Goal: Task Accomplishment & Management: Manage account settings

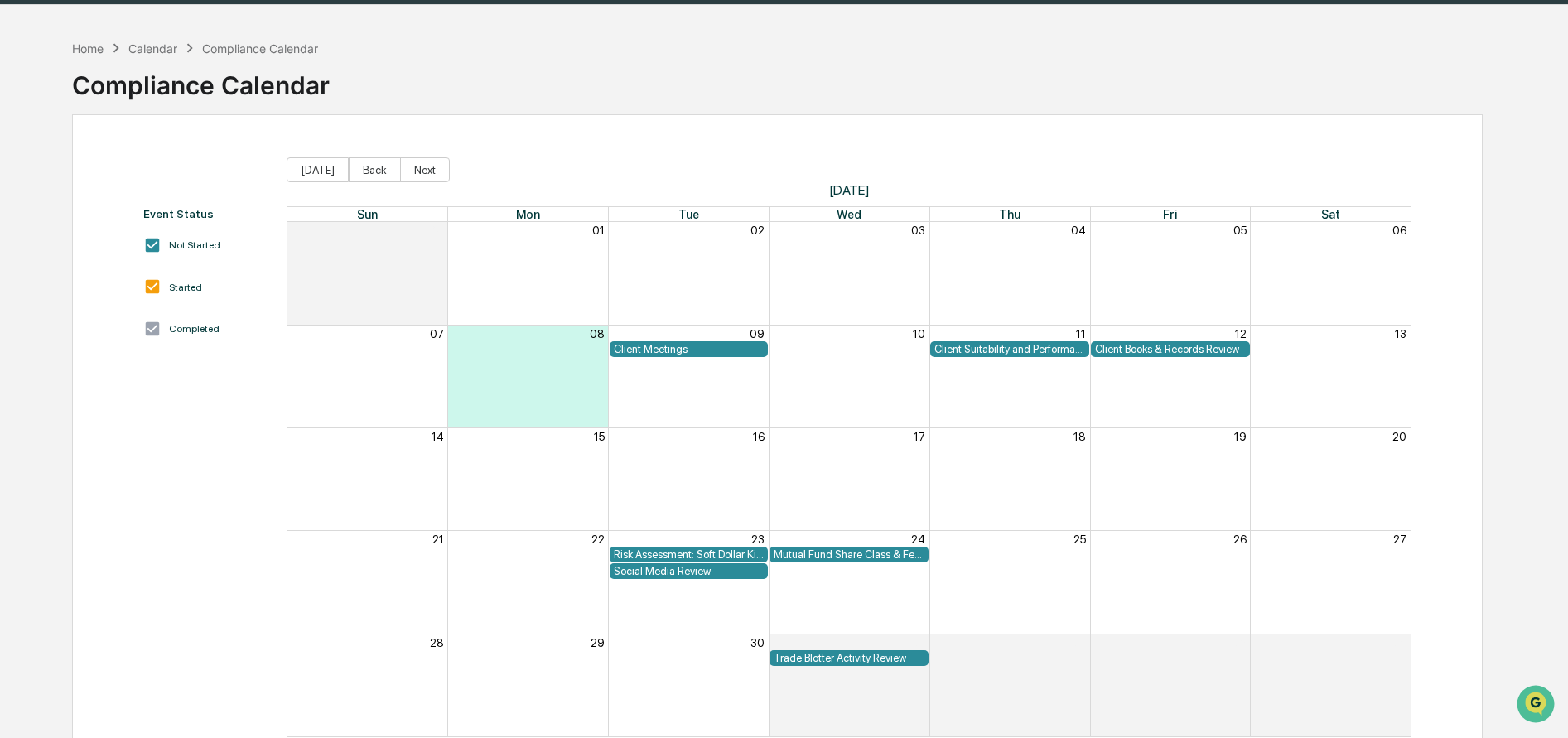
scroll to position [2, 0]
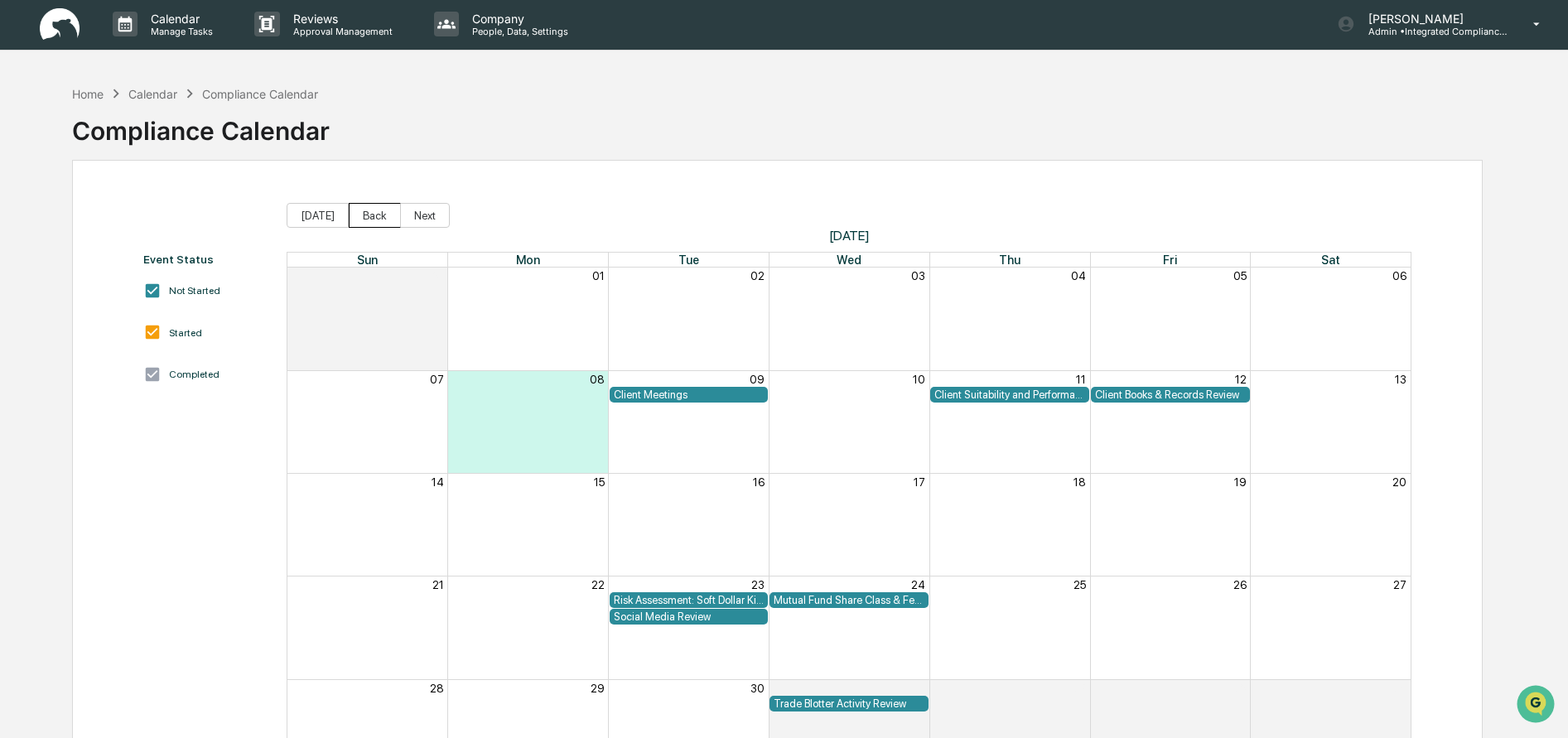
click at [359, 210] on button "Back" at bounding box center [374, 215] width 52 height 25
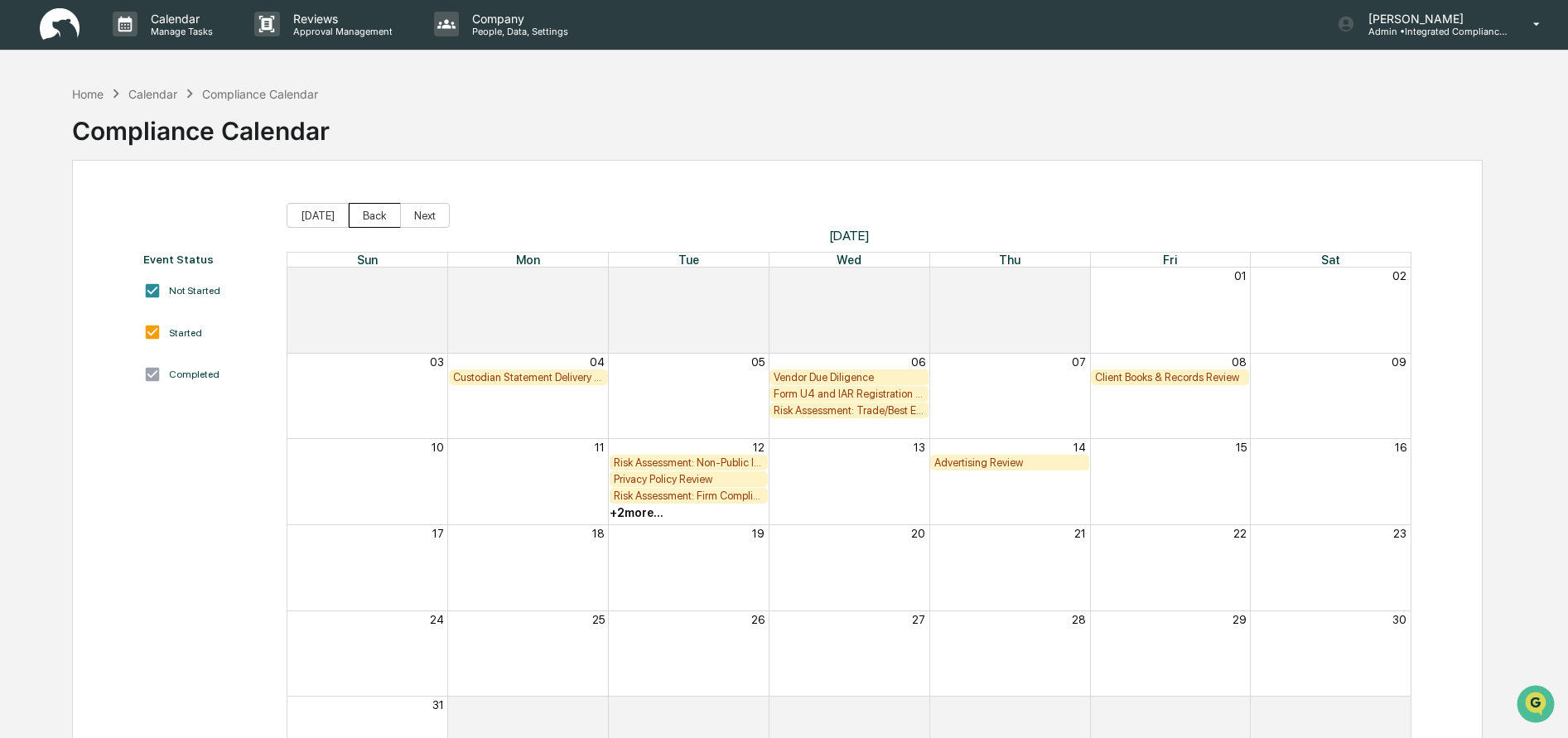
click at [355, 205] on button "Back" at bounding box center [374, 215] width 52 height 25
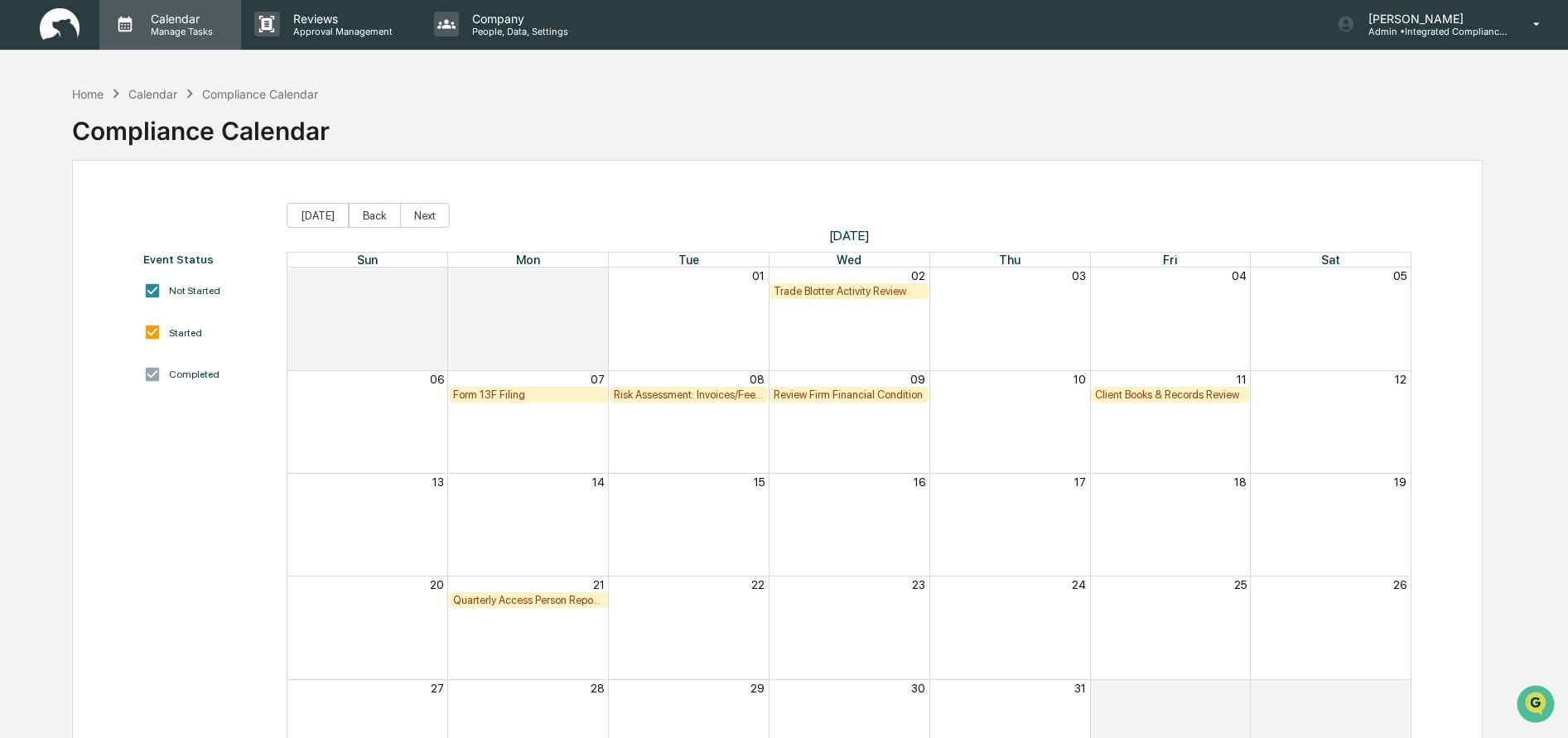
click at [166, 27] on p "Manage Tasks" at bounding box center [179, 31] width 84 height 12
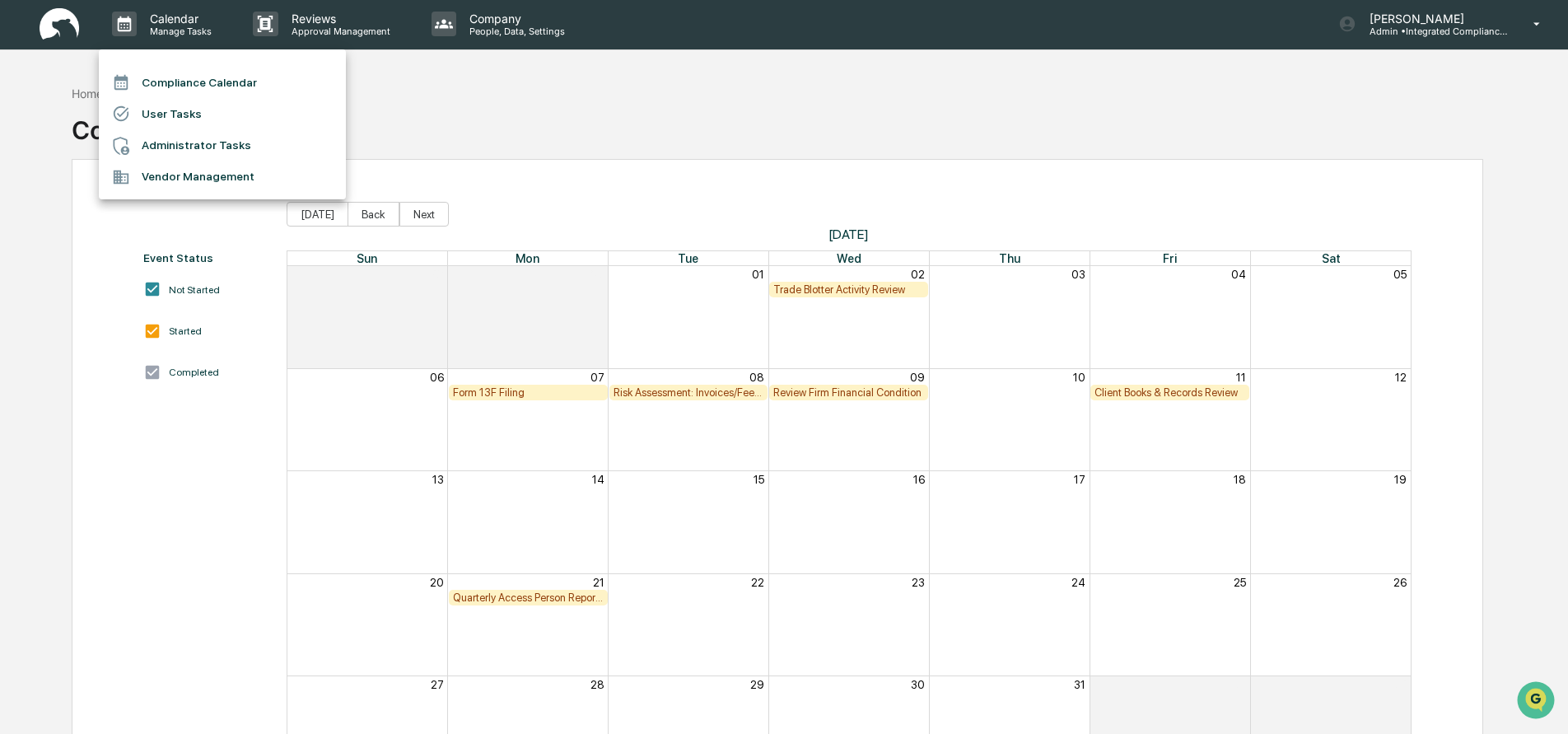
click at [800, 393] on div at bounding box center [784, 367] width 1568 height 734
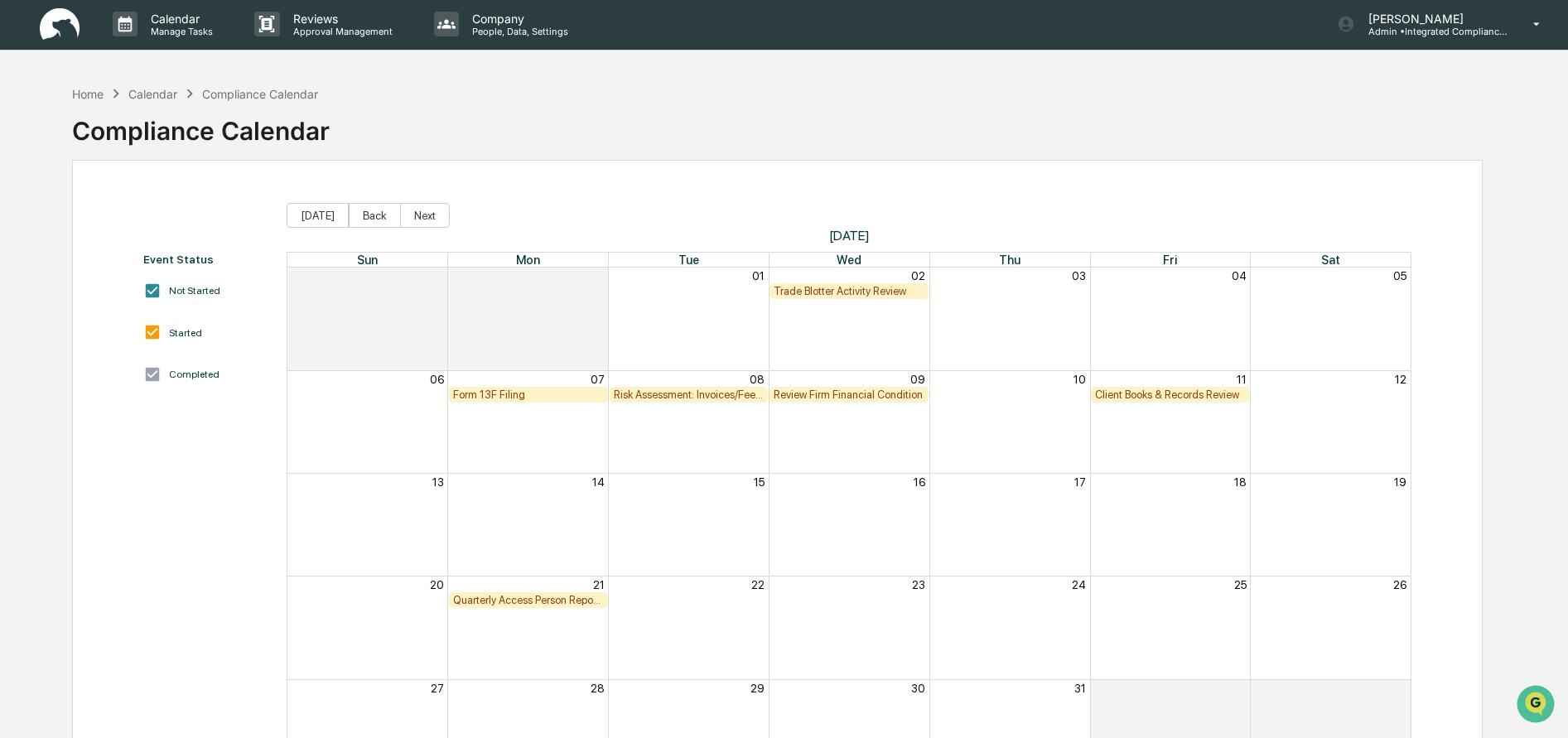
click at [802, 391] on div "Review Firm Financial Condition" at bounding box center [849, 395] width 151 height 13
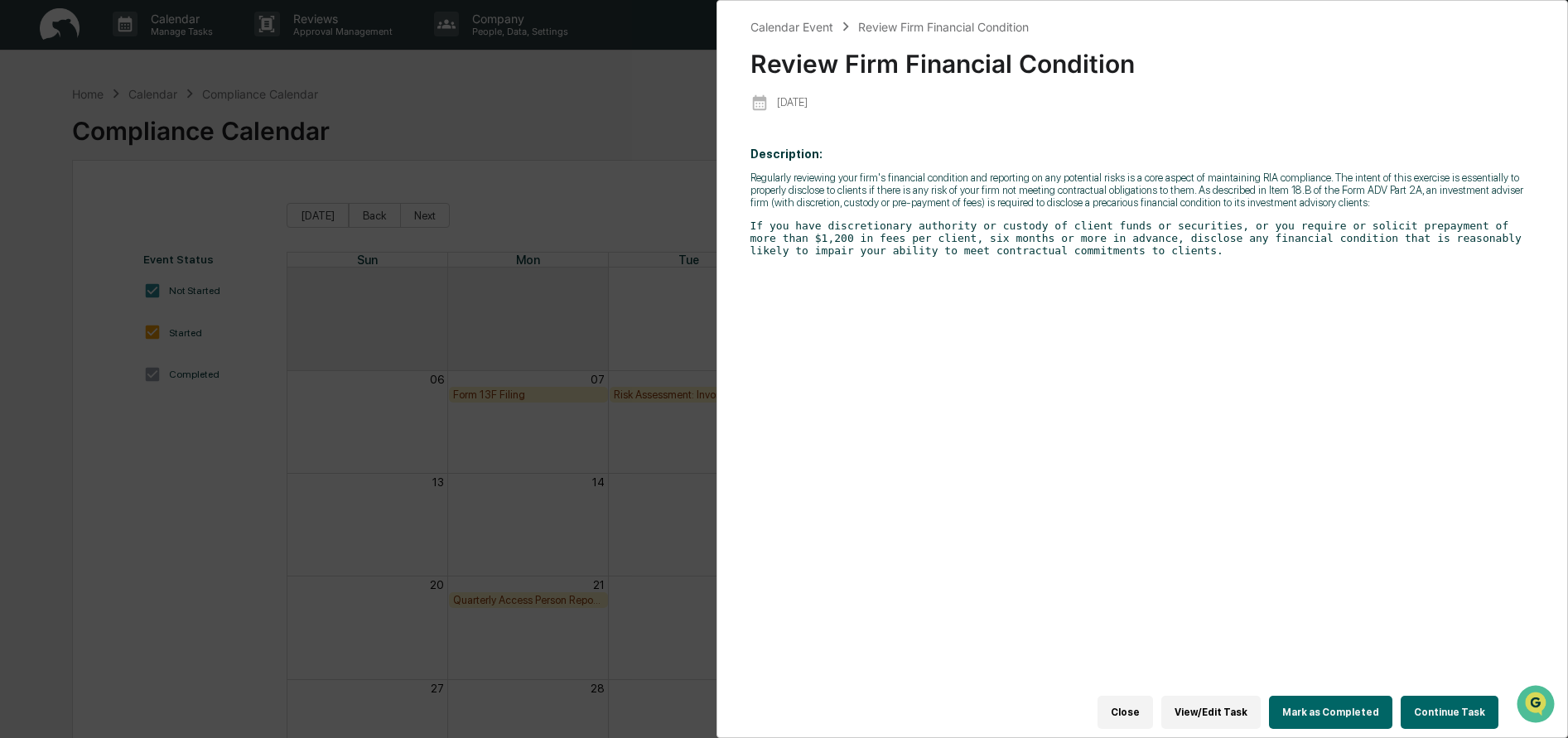
click at [1146, 704] on button "Close" at bounding box center [1125, 713] width 56 height 33
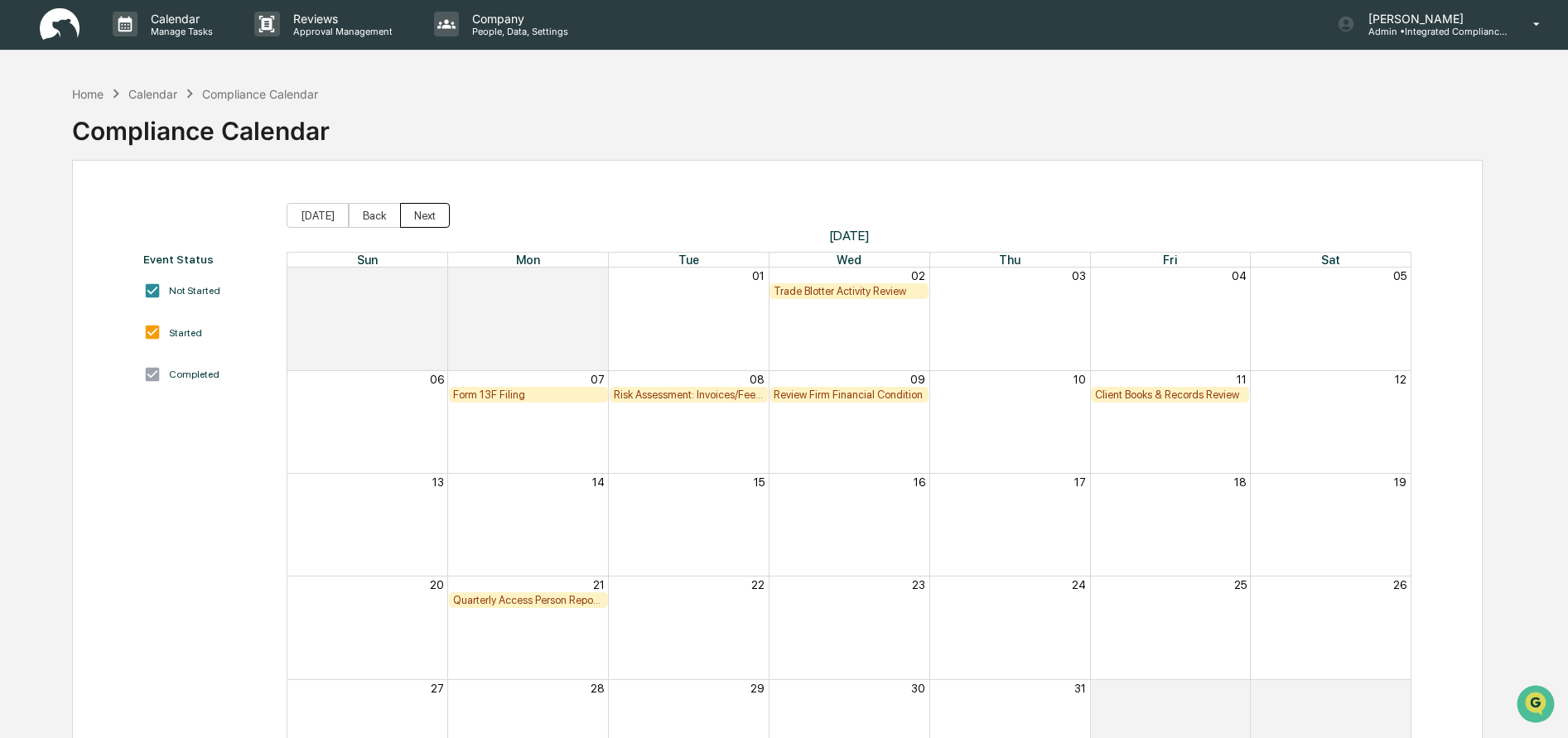
click at [407, 212] on button "Next" at bounding box center [425, 215] width 50 height 25
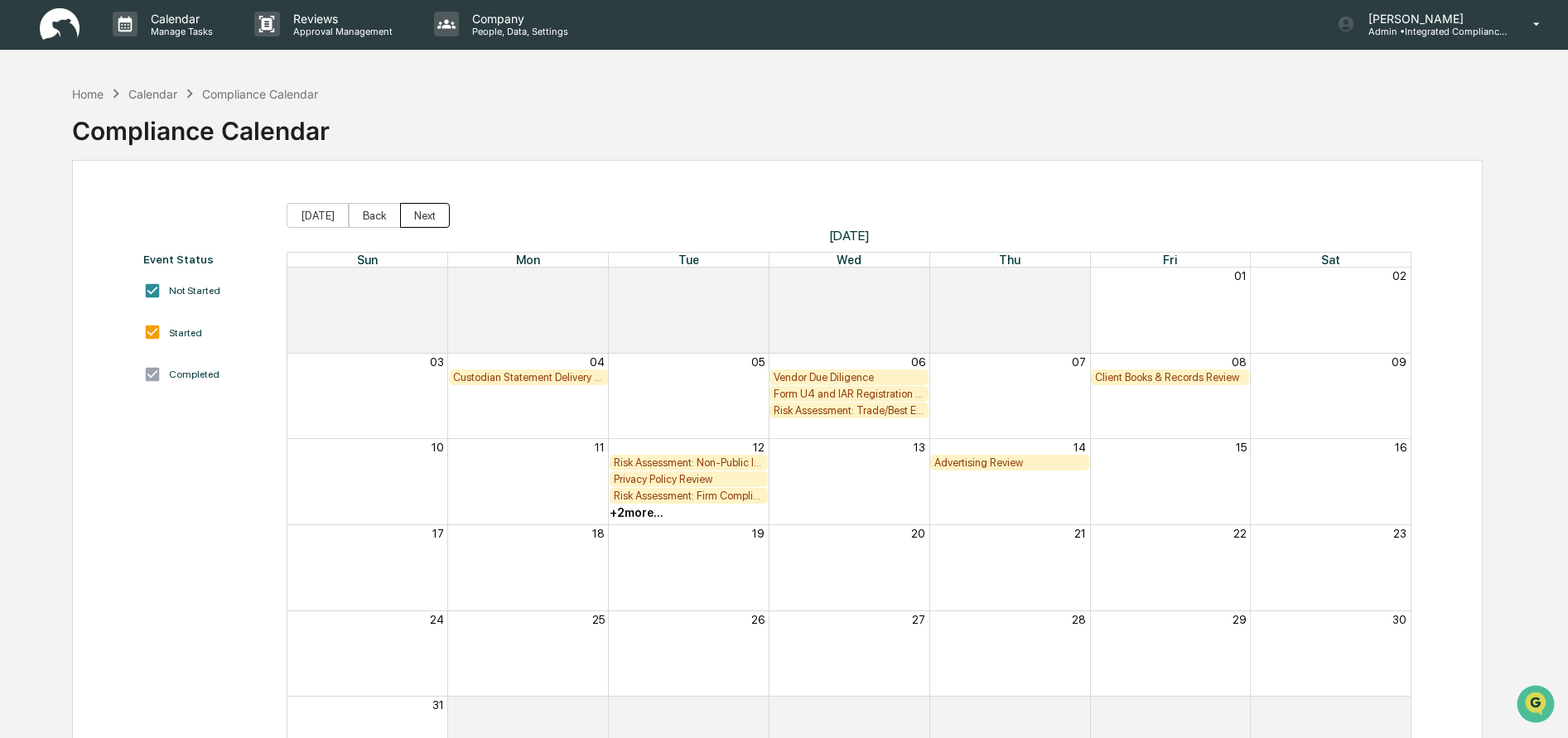
click at [406, 213] on button "Next" at bounding box center [425, 215] width 50 height 25
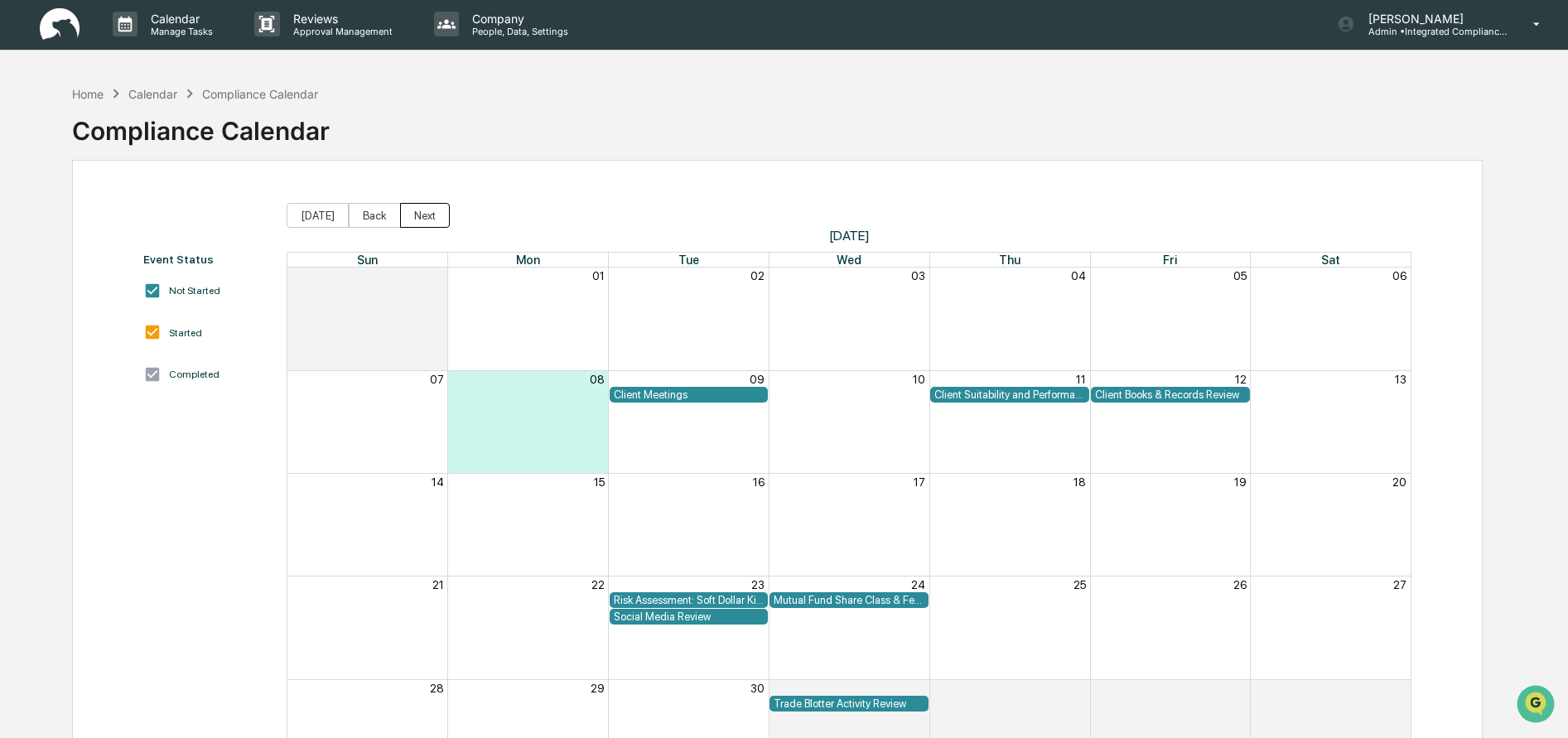
click at [411, 217] on button "Next" at bounding box center [425, 215] width 50 height 25
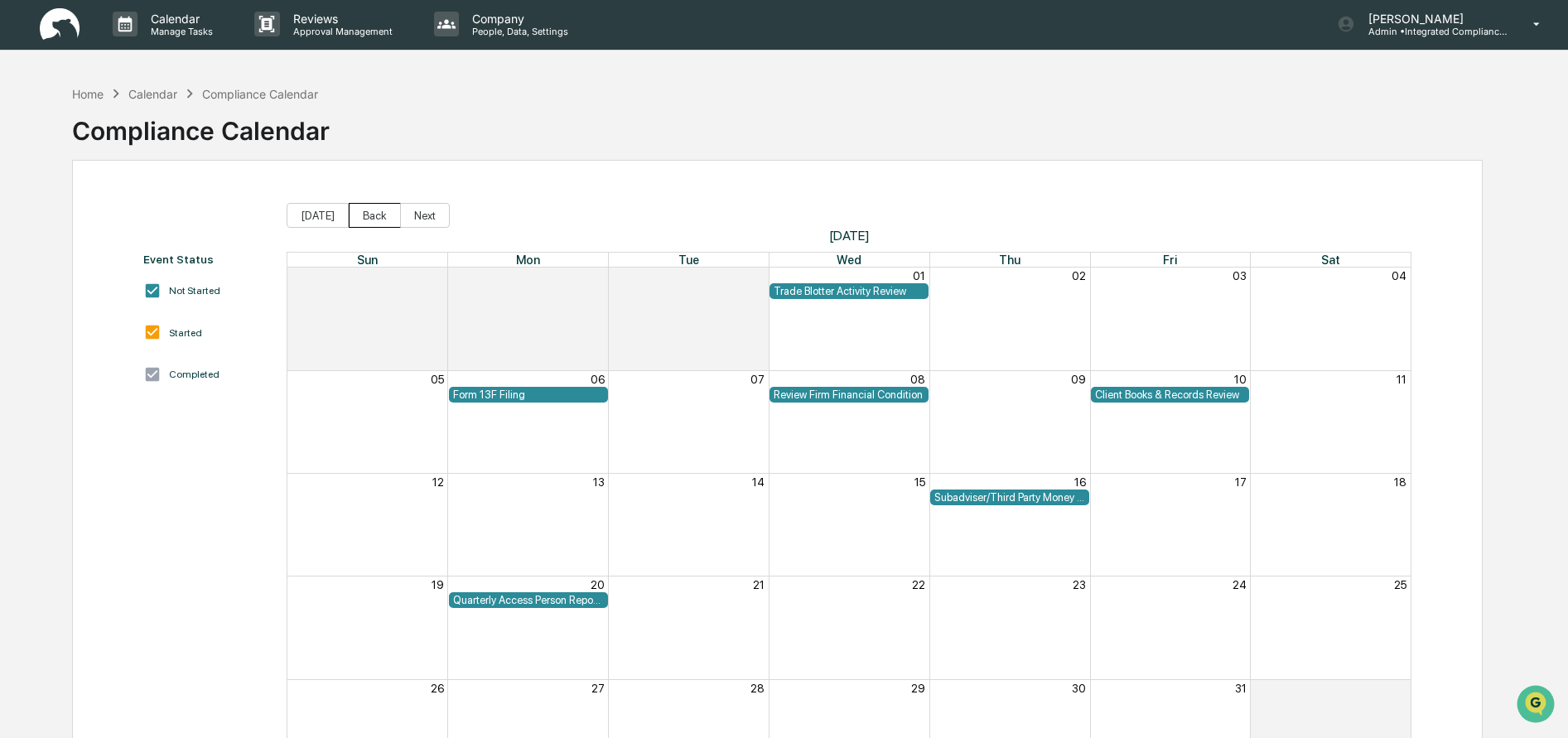
click at [355, 217] on button "Back" at bounding box center [374, 215] width 52 height 25
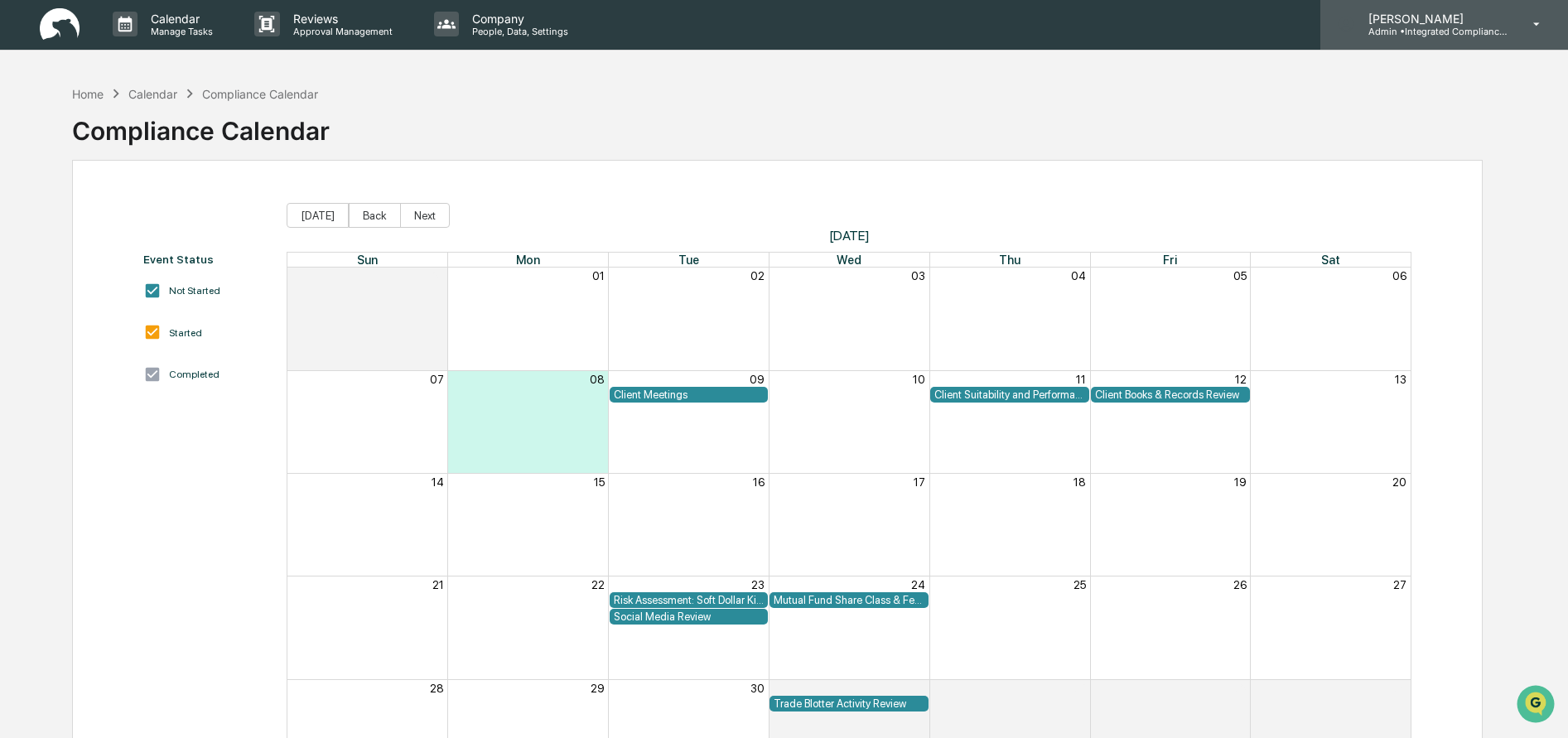
click at [1419, 22] on p "[PERSON_NAME]" at bounding box center [1431, 18] width 154 height 14
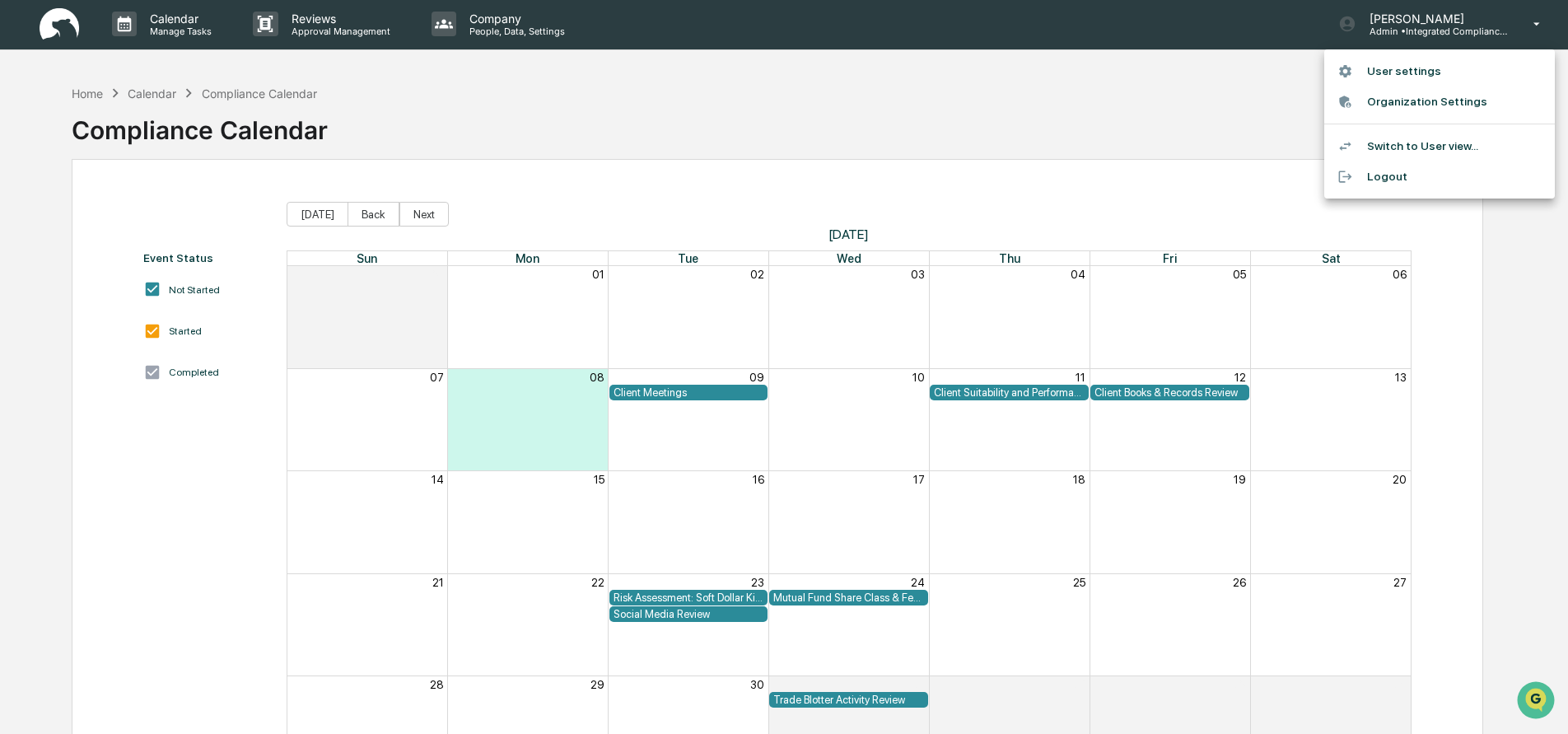
click at [47, 28] on div at bounding box center [784, 367] width 1568 height 734
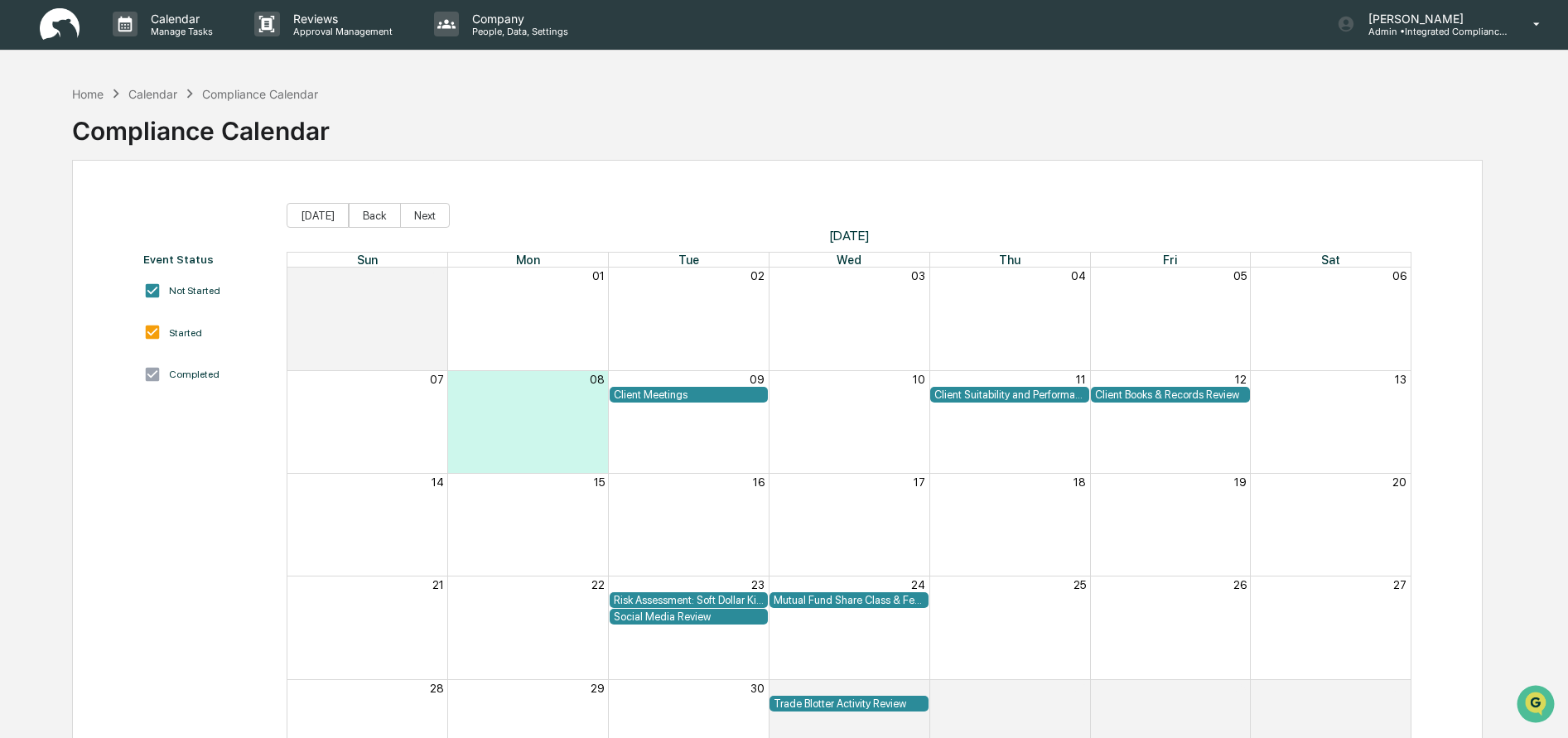
click at [51, 26] on img at bounding box center [60, 25] width 40 height 33
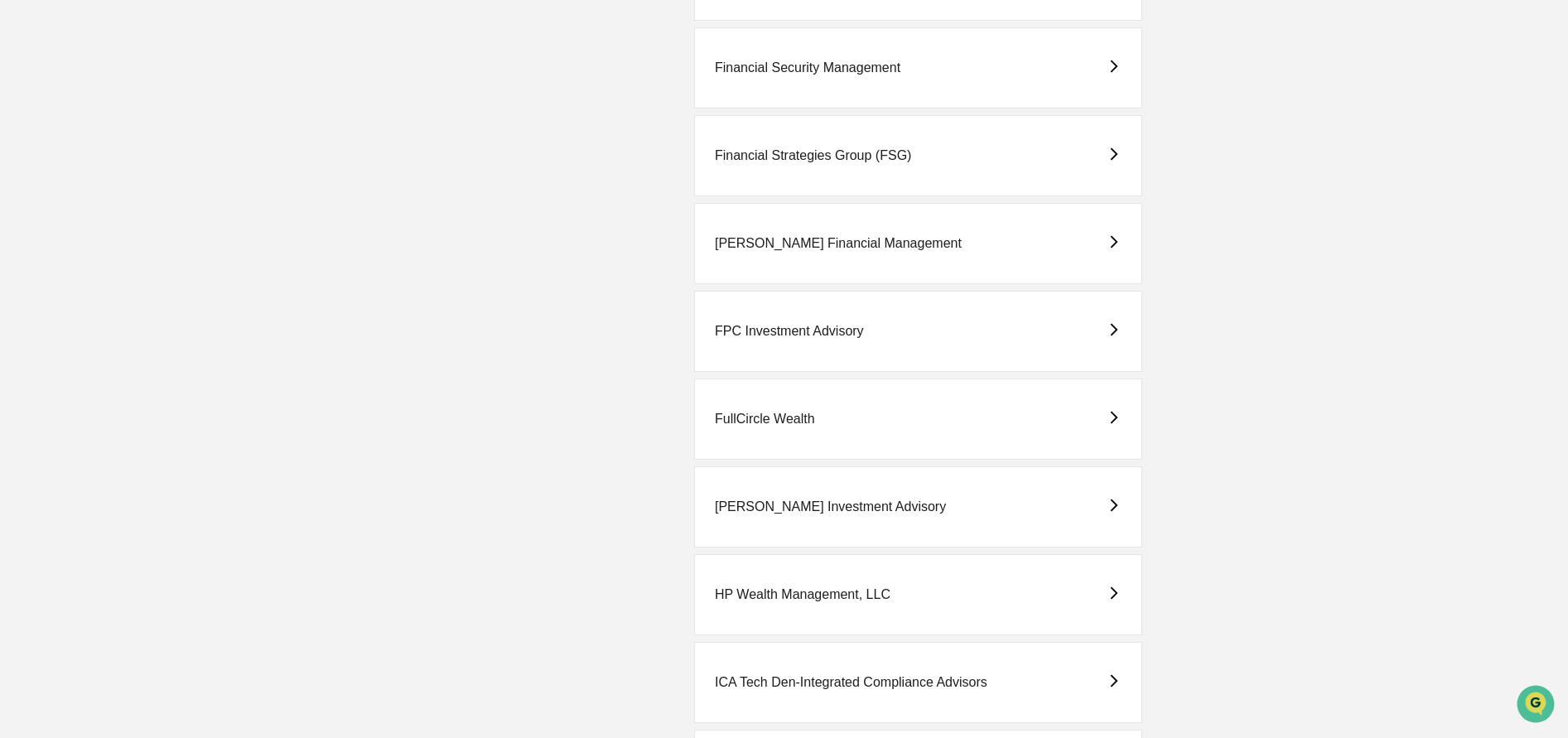
scroll to position [1839, 0]
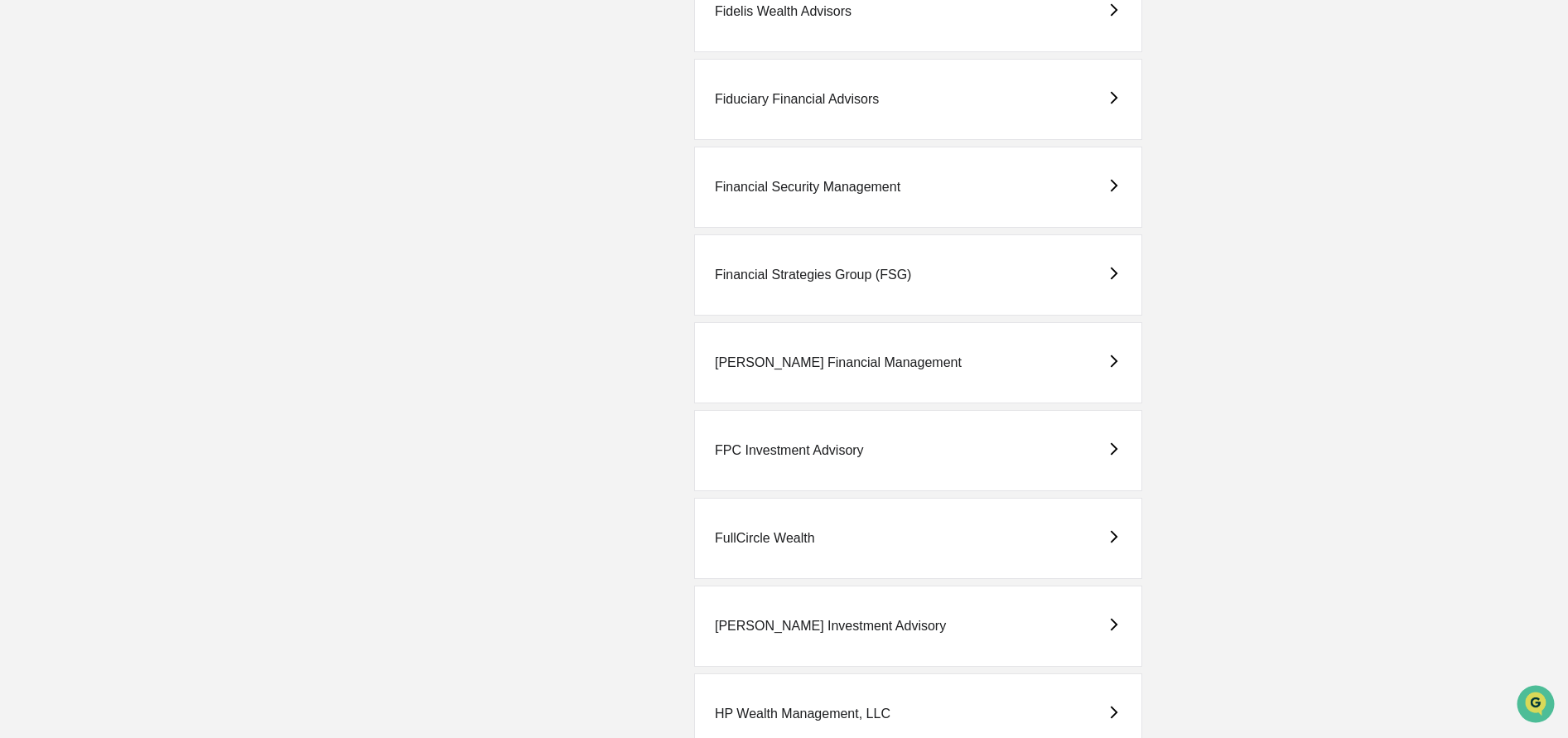
click at [794, 187] on div "Financial Security Management" at bounding box center [808, 187] width 186 height 15
